Goal: Find specific page/section: Find specific page/section

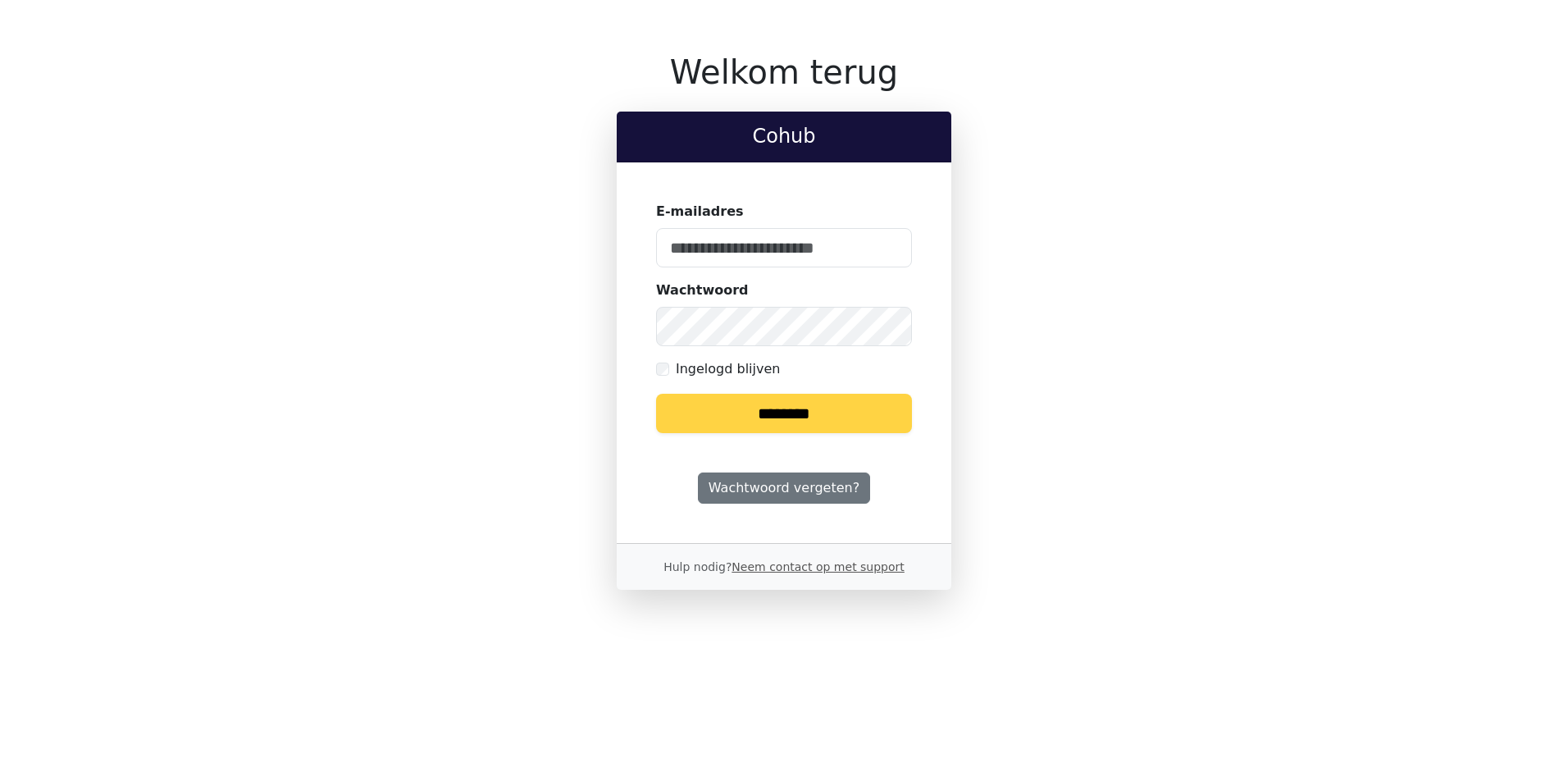
type input "**********"
click at [746, 417] on input "********" at bounding box center [784, 414] width 256 height 39
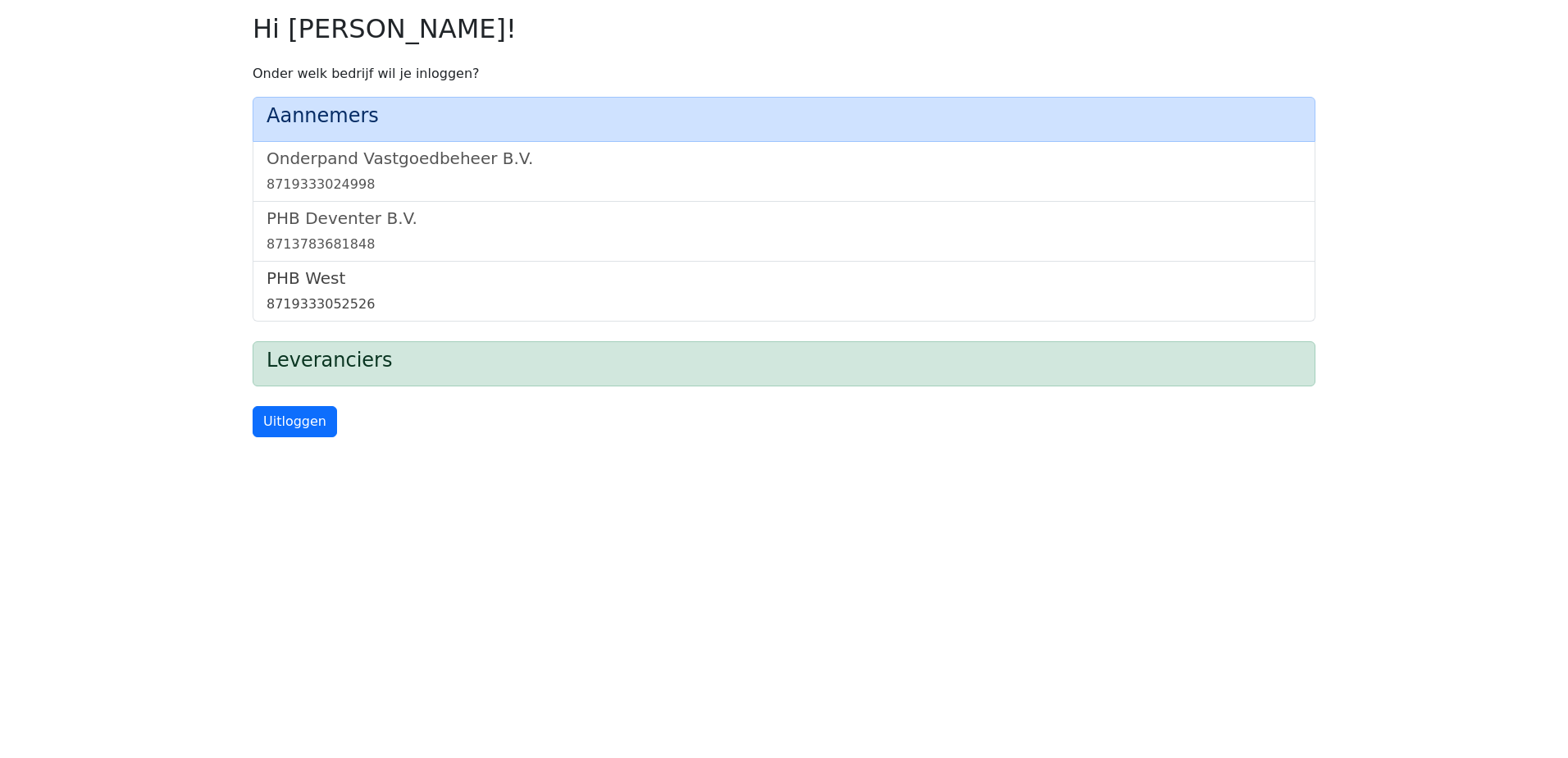
click at [288, 284] on h5 "PHB West" at bounding box center [784, 278] width 1035 height 20
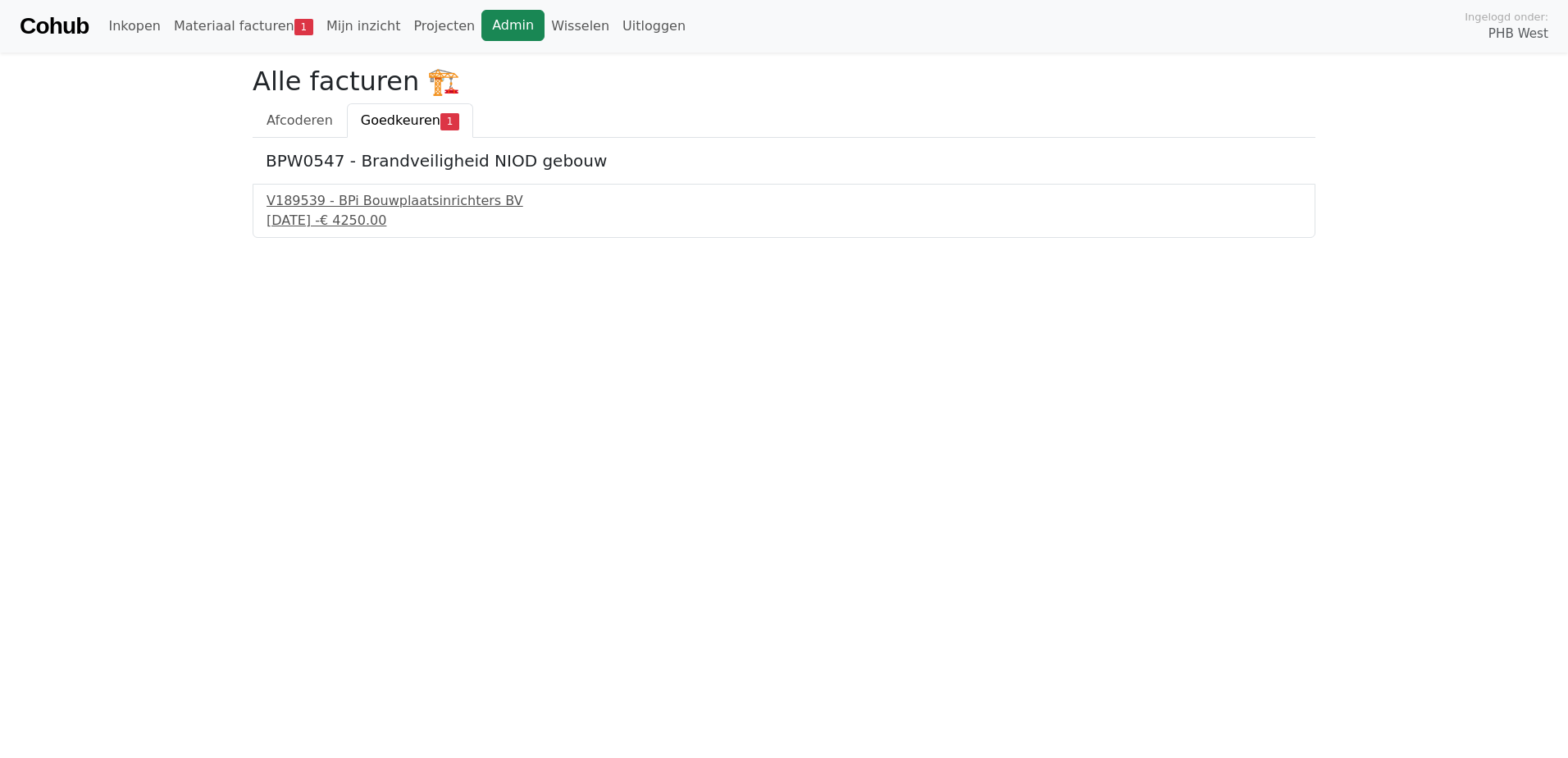
click at [483, 25] on link "Admin" at bounding box center [513, 25] width 63 height 31
